Goal: Find specific page/section: Find specific page/section

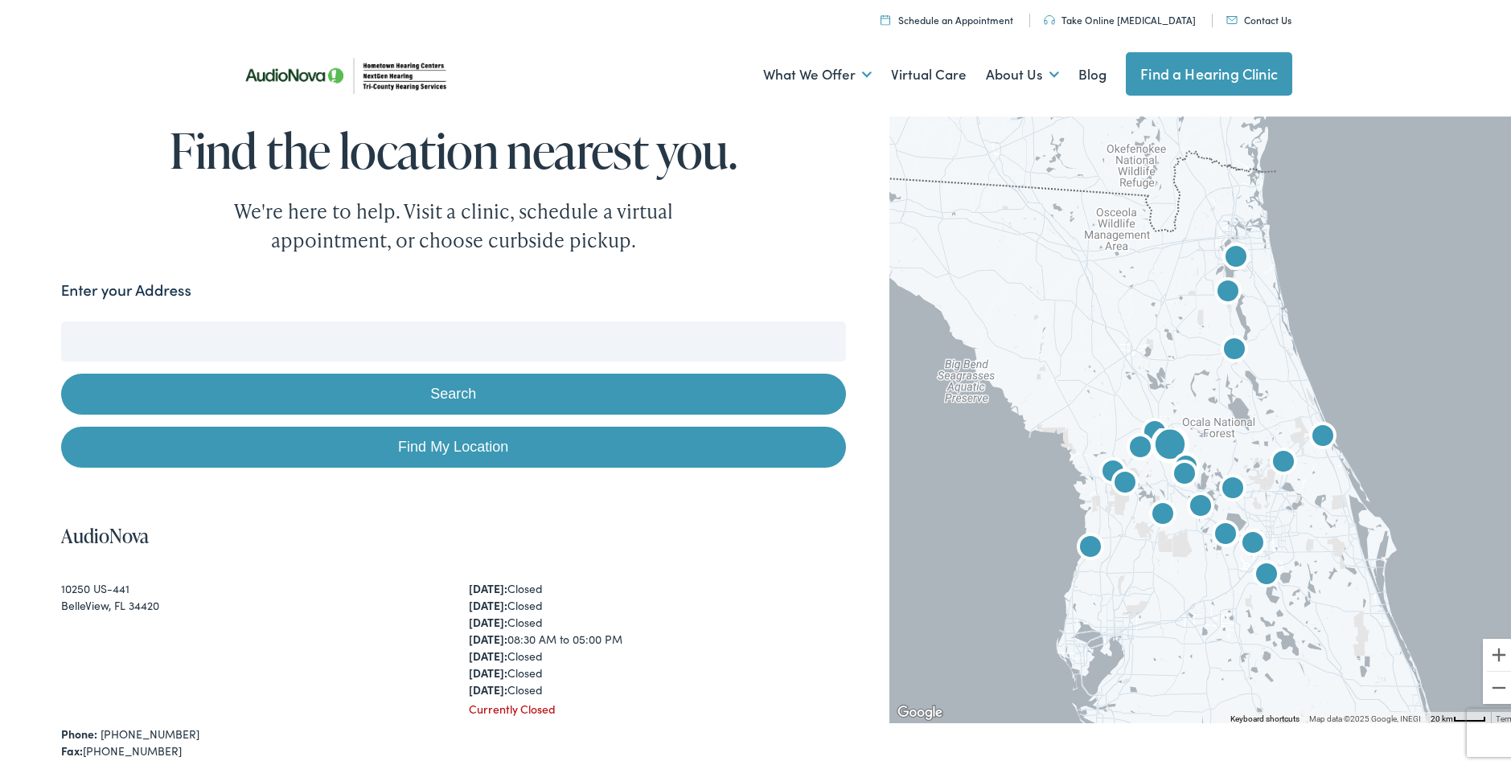
scroll to position [161, 0]
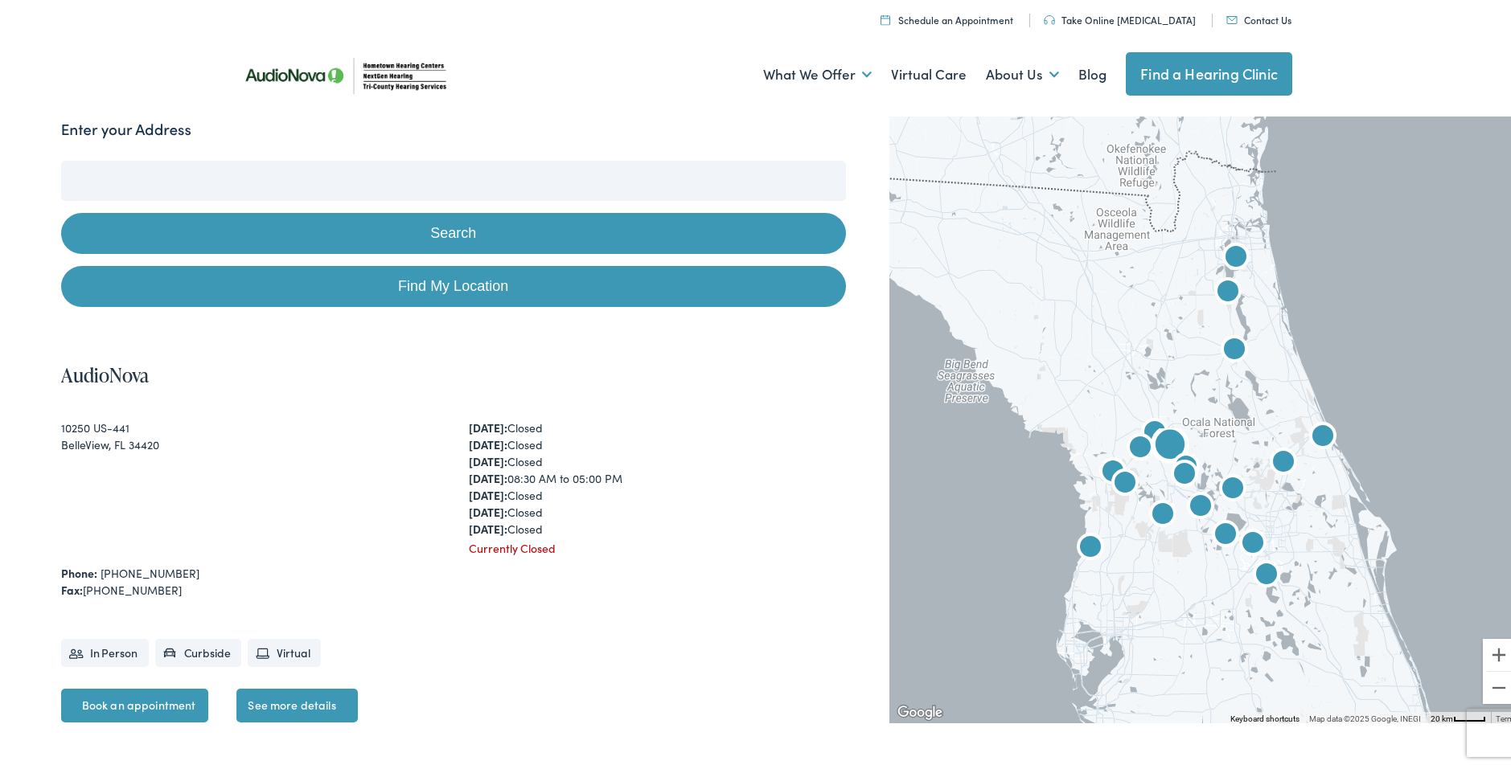
click at [142, 448] on div "BelleView, FL 34420" at bounding box center [249, 441] width 376 height 17
copy div "34420"
click at [302, 57] on img at bounding box center [347, 72] width 233 height 82
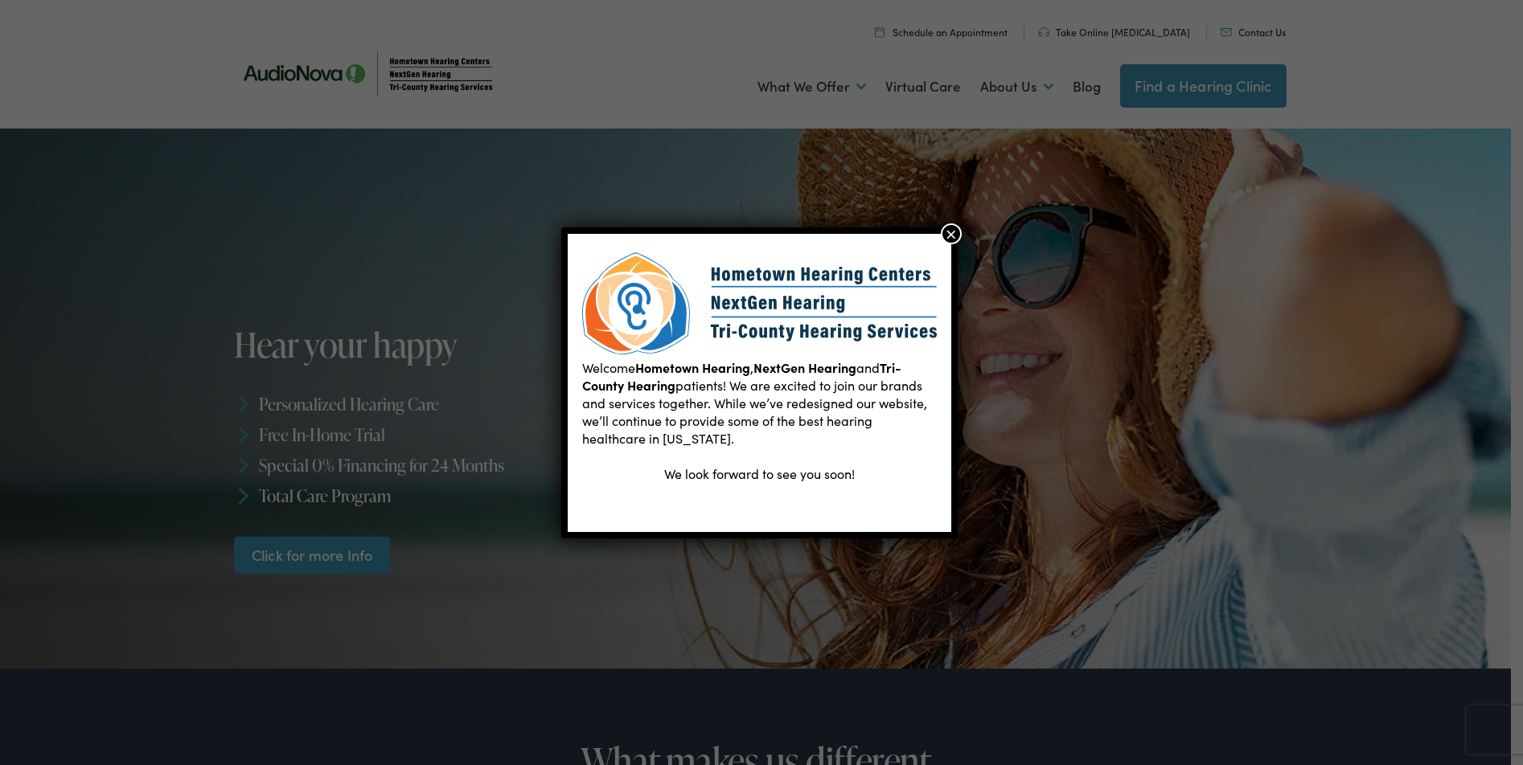
click at [951, 237] on button "×" at bounding box center [951, 234] width 21 height 21
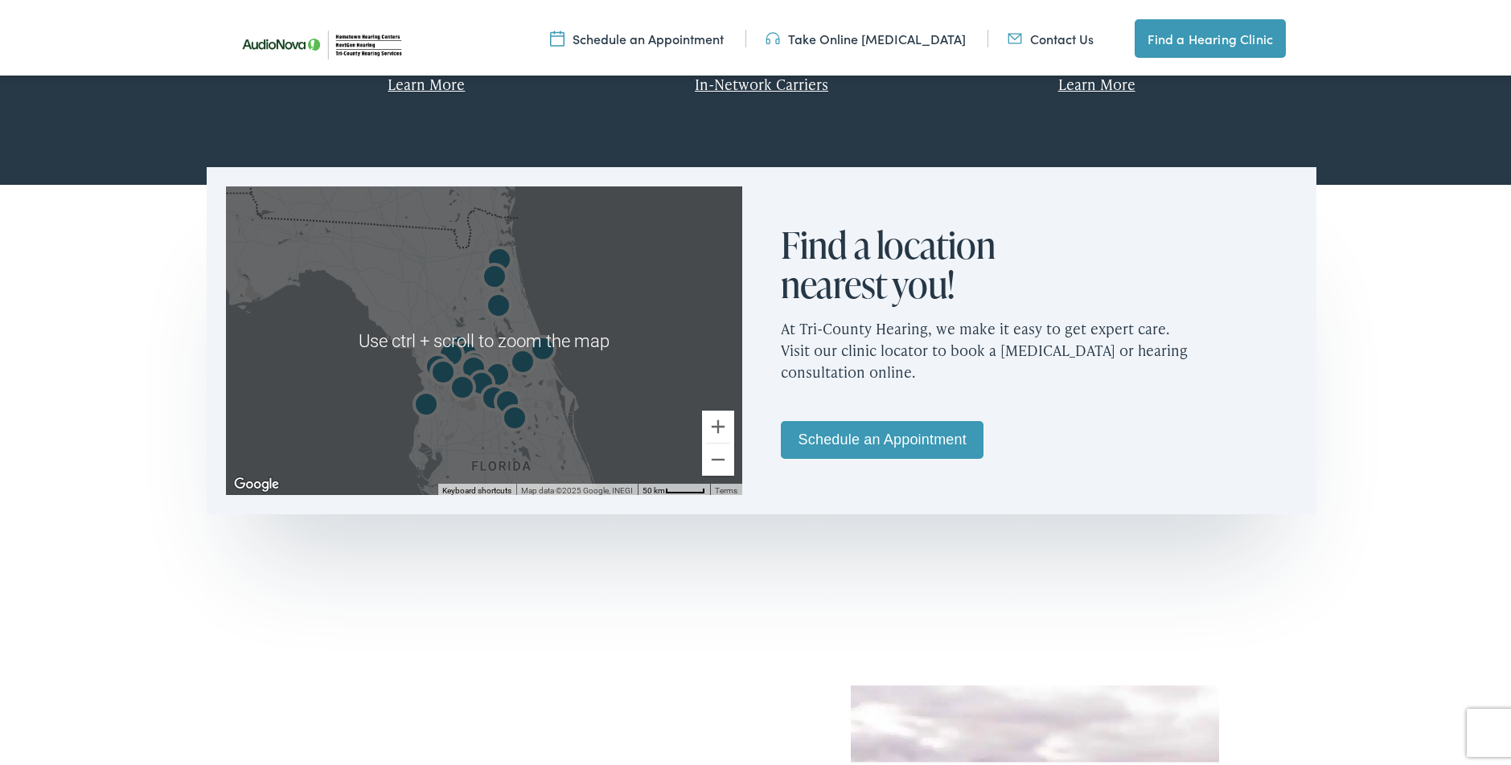
scroll to position [1045, 0]
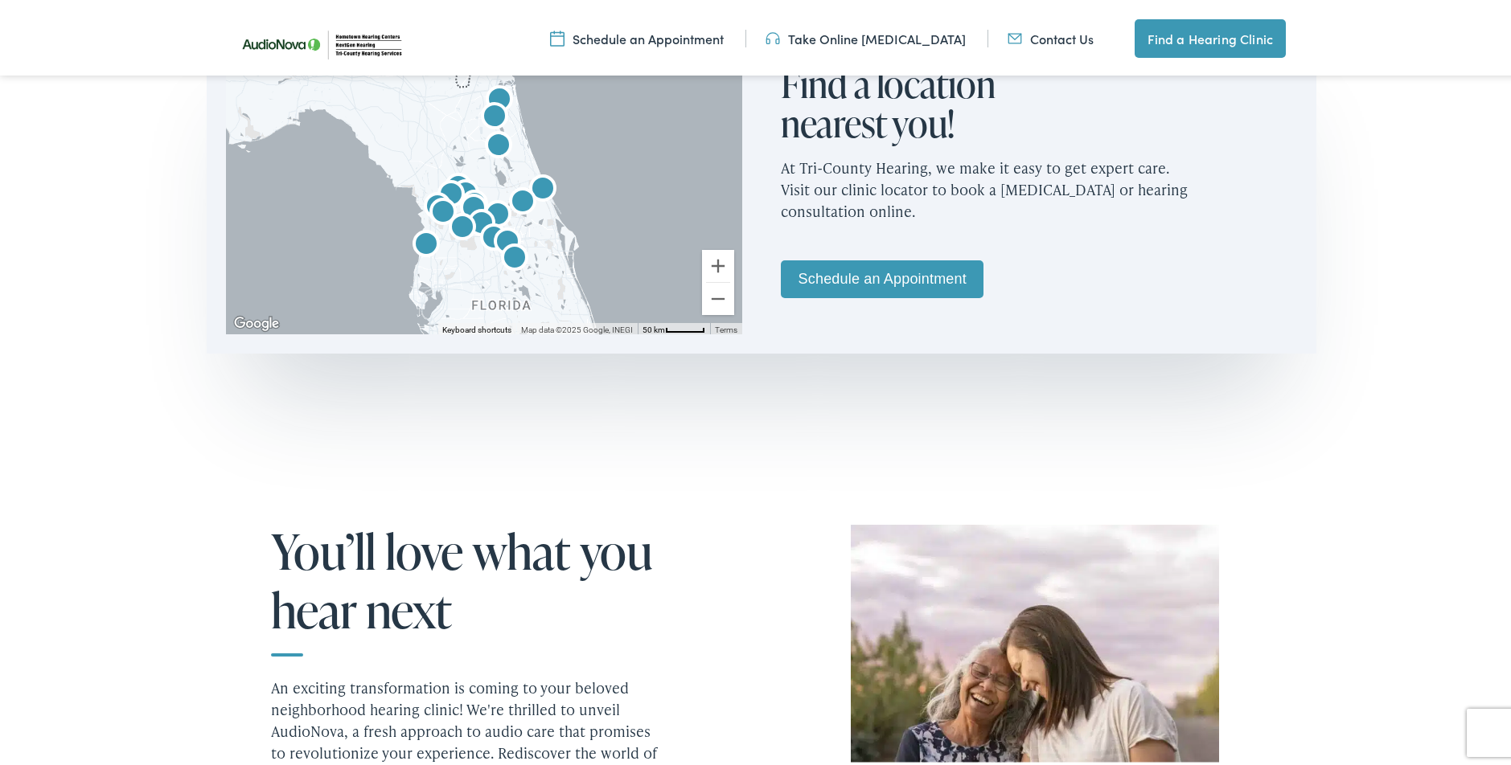
click at [1073, 34] on link "Contact Us" at bounding box center [1050, 36] width 86 height 18
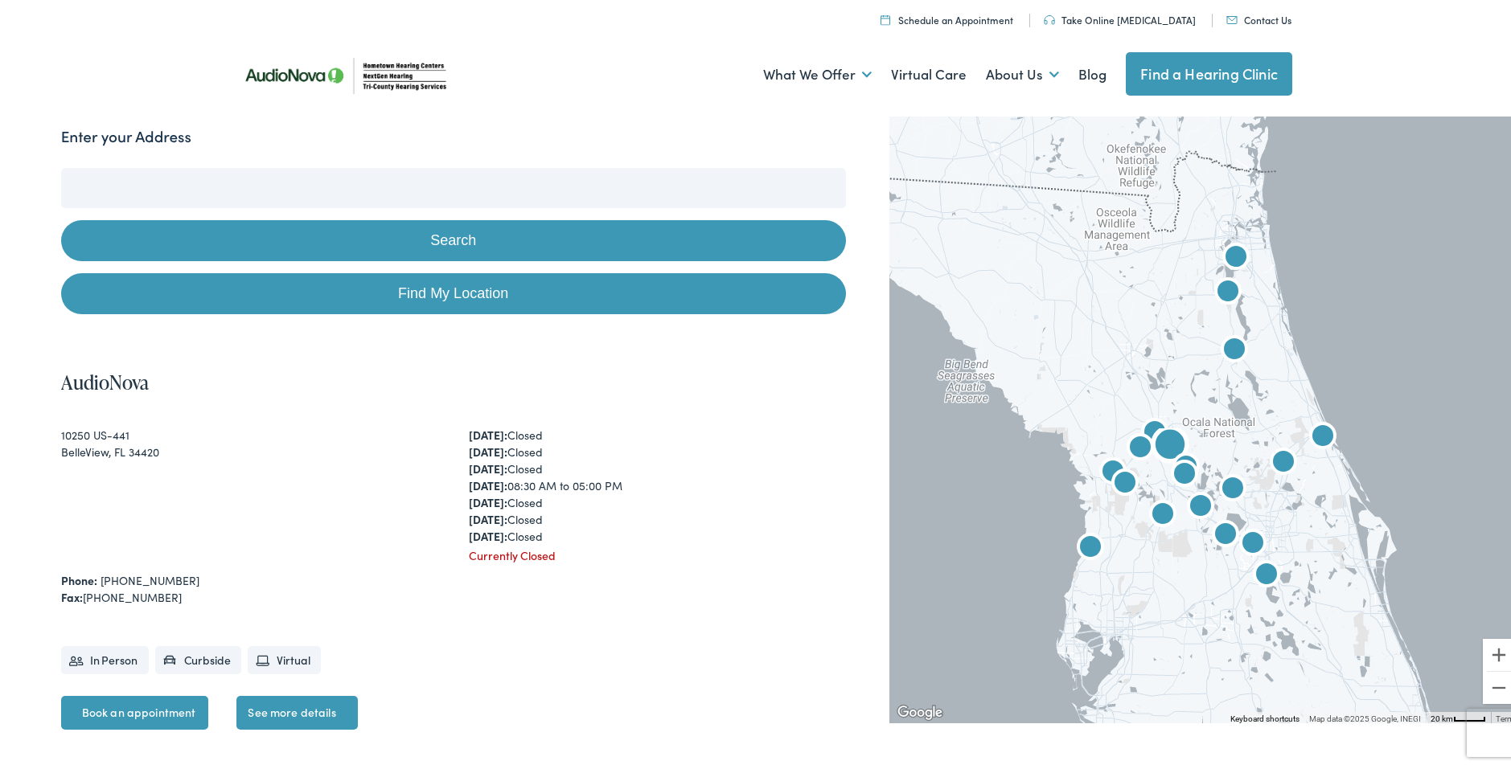
scroll to position [154, 0]
click at [72, 451] on div "BelleView, FL 34420" at bounding box center [249, 449] width 376 height 17
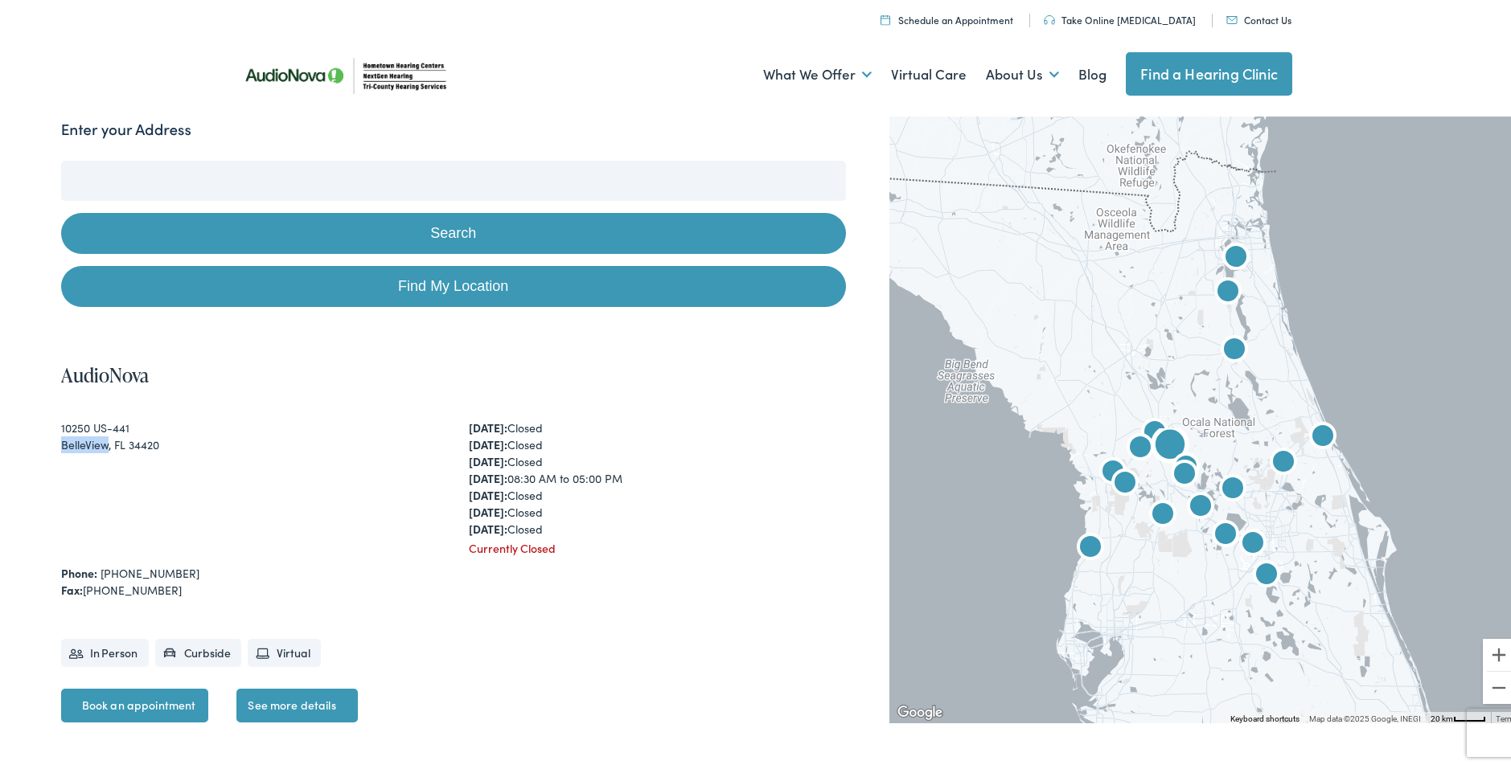
copy div "BelleView"
